Goal: Task Accomplishment & Management: Manage account settings

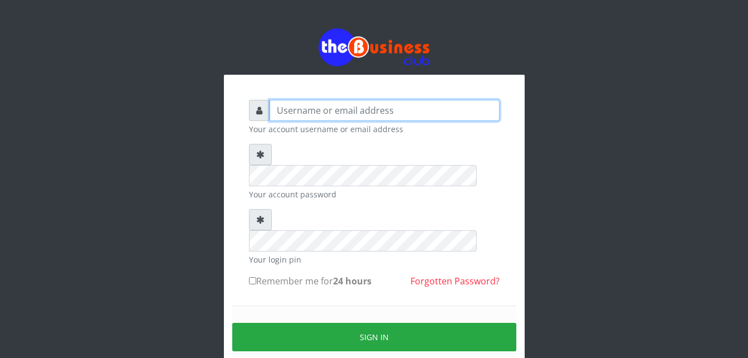
type input "Moniquetech"
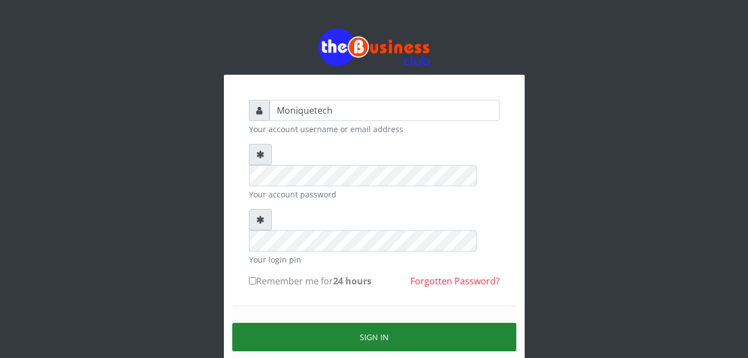
click at [469, 322] on button "Sign in" at bounding box center [374, 336] width 284 height 28
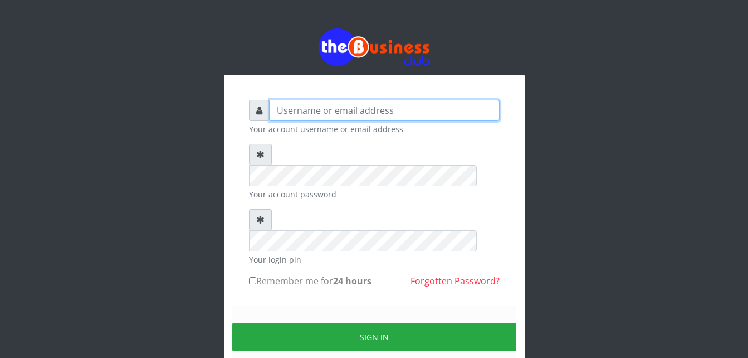
type input "Moniquetech"
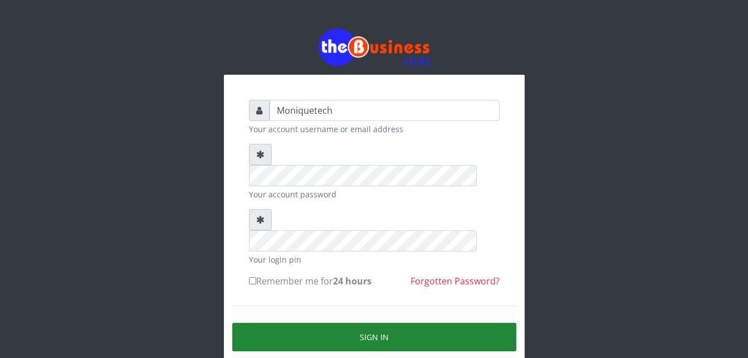
click at [379, 322] on button "Sign in" at bounding box center [374, 336] width 284 height 28
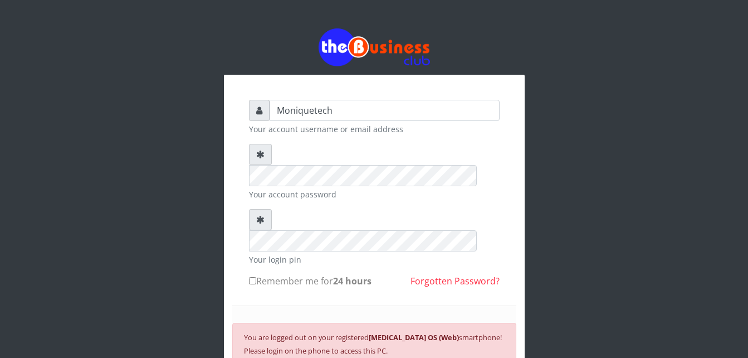
click at [252, 277] on input "Remember me for 24 hours" at bounding box center [252, 280] width 7 height 7
checkbox input "true"
